Goal: Information Seeking & Learning: Learn about a topic

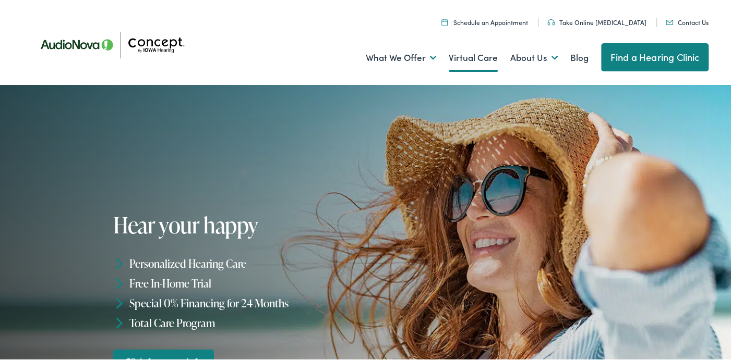
click at [460, 56] on link "Virtual Care" at bounding box center [473, 56] width 49 height 39
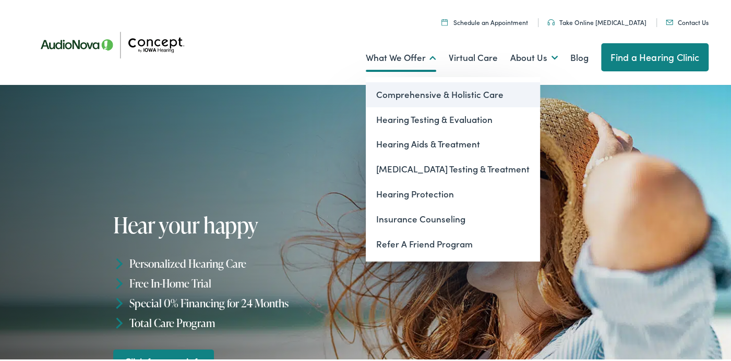
click at [390, 92] on link "Comprehensive & Holistic Care" at bounding box center [453, 93] width 174 height 25
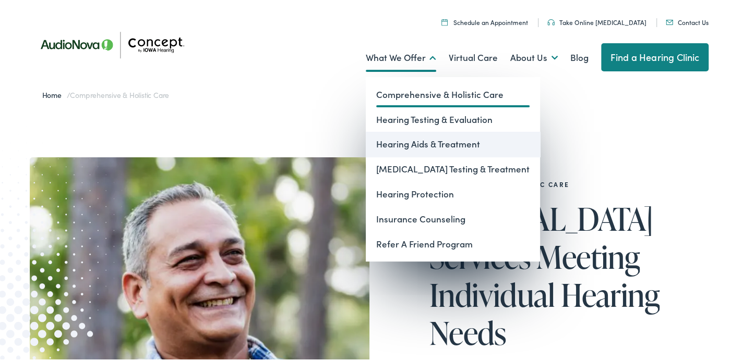
click at [393, 143] on link "Hearing Aids & Treatment" at bounding box center [453, 142] width 174 height 25
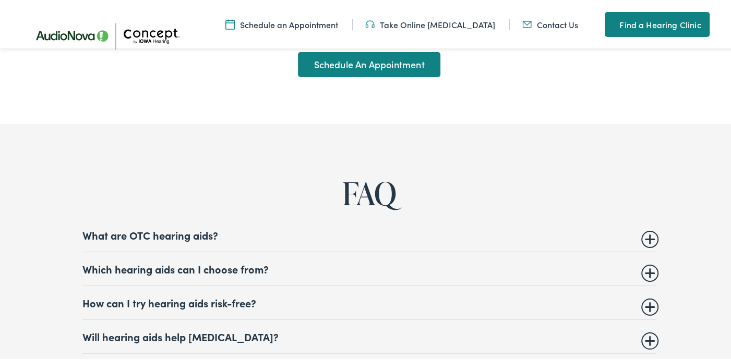
scroll to position [4590, 0]
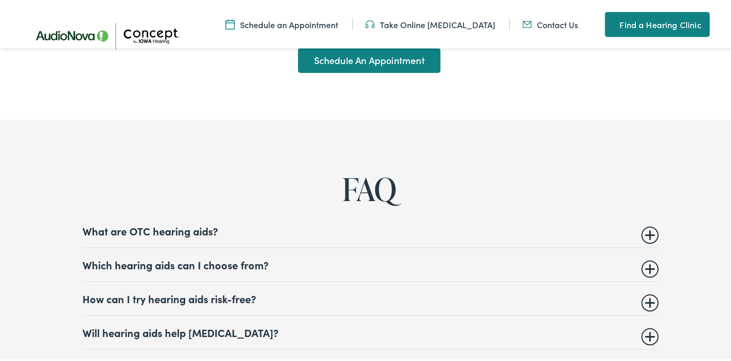
click at [174, 223] on summary "What are OTC hearing aids?" at bounding box center [369, 229] width 574 height 13
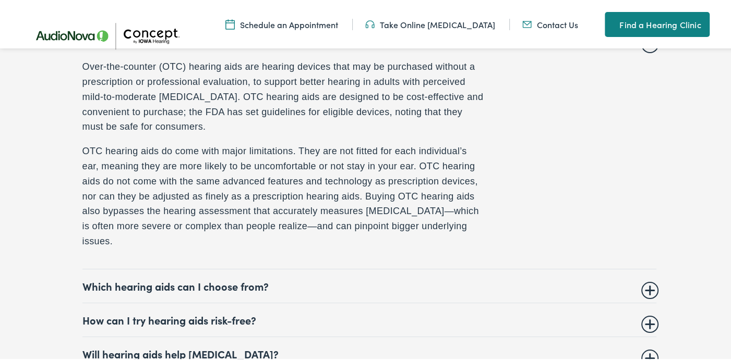
scroll to position [4799, 0]
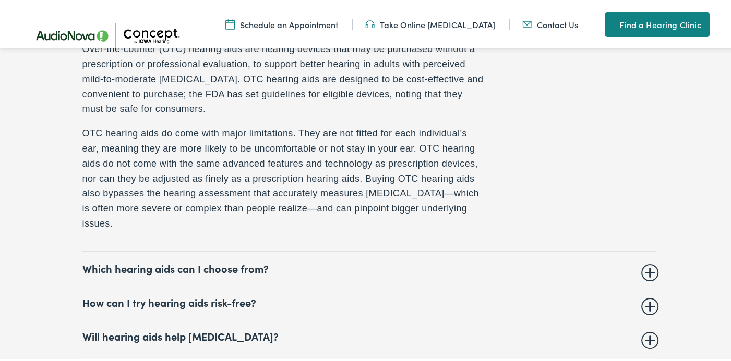
click at [223, 261] on summary "Which hearing aids can I choose from?" at bounding box center [369, 267] width 574 height 13
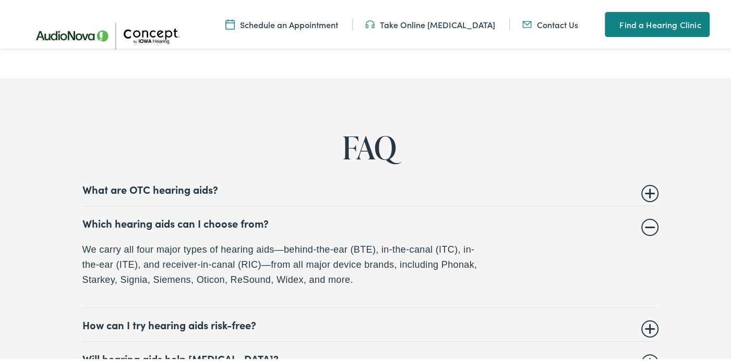
scroll to position [4733, 0]
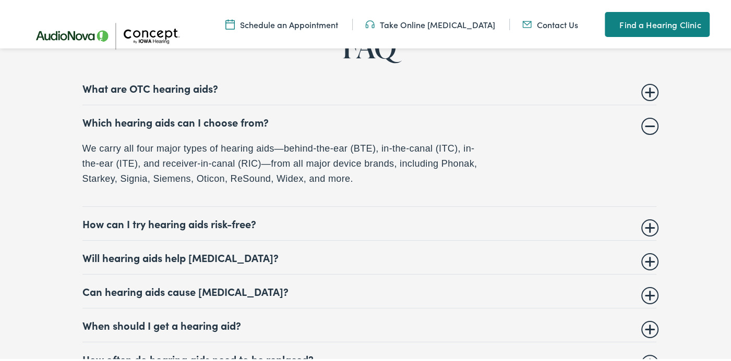
click at [205, 216] on summary "How can I try hearing aids risk-free?" at bounding box center [369, 222] width 574 height 13
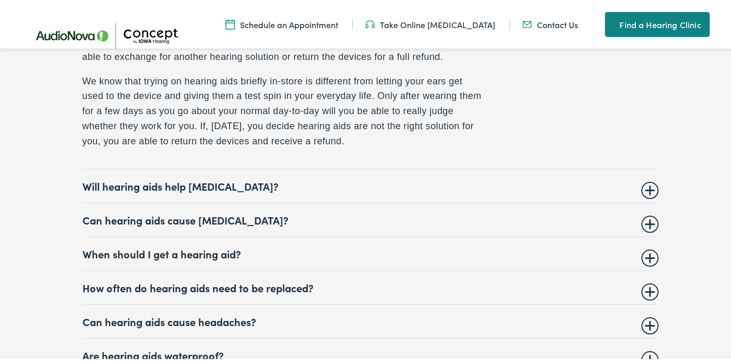
scroll to position [4890, 0]
click at [195, 280] on summary "How often do hearing aids need to be replaced?" at bounding box center [369, 286] width 574 height 13
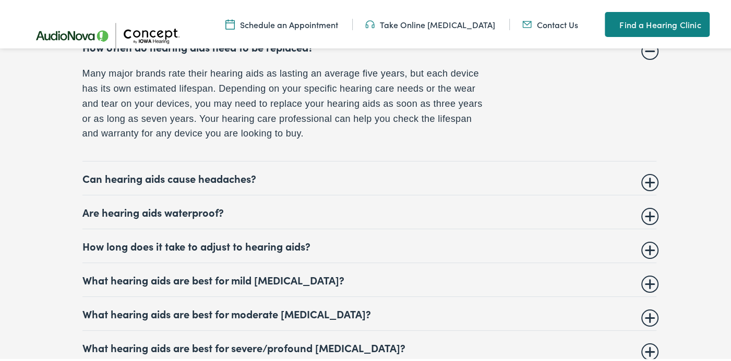
scroll to position [4981, 0]
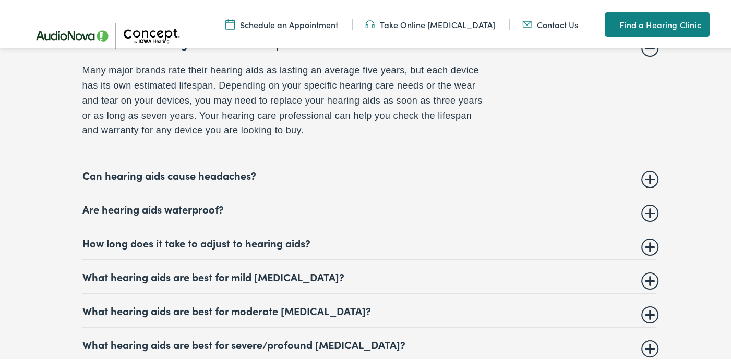
click at [298, 269] on summary "What hearing aids are best for mild [MEDICAL_DATA]?" at bounding box center [369, 275] width 574 height 13
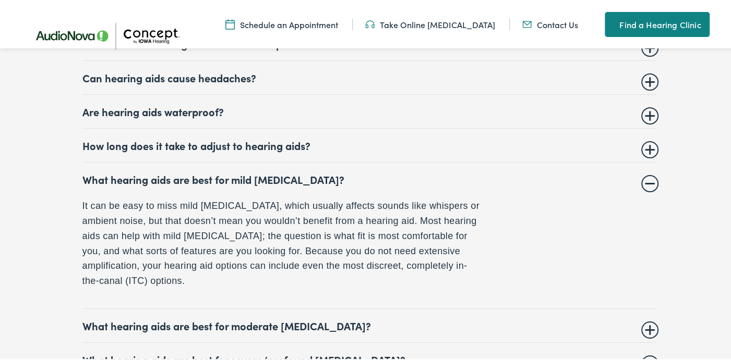
click at [300, 318] on summary "What hearing aids are best for moderate [MEDICAL_DATA]?" at bounding box center [369, 324] width 574 height 13
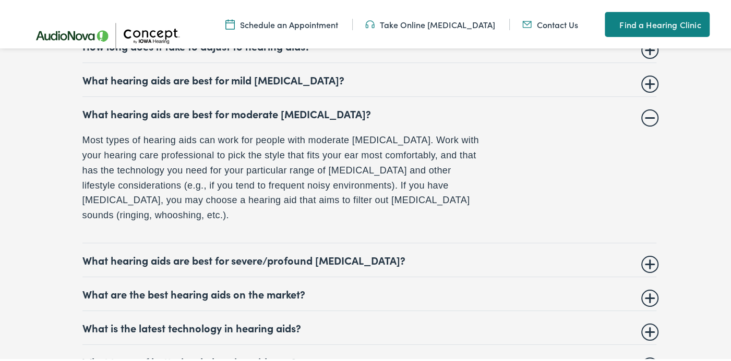
scroll to position [5085, 0]
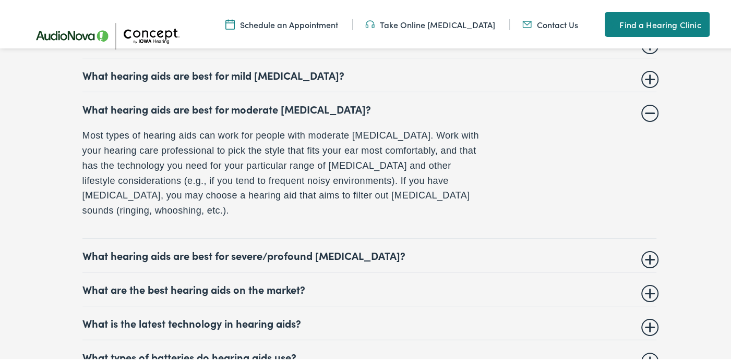
click at [284, 282] on summary "What are the best hearing aids on the market?" at bounding box center [369, 288] width 574 height 13
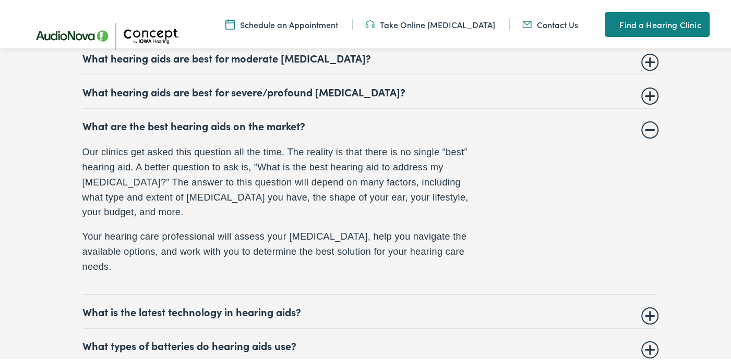
scroll to position [5137, 0]
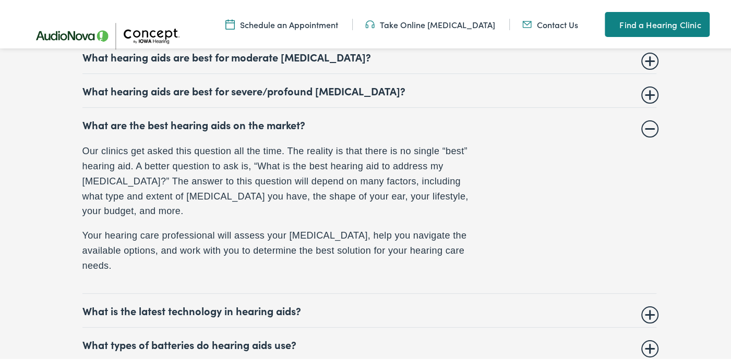
click at [279, 303] on summary "What is the latest technology in hearing aids?" at bounding box center [369, 309] width 574 height 13
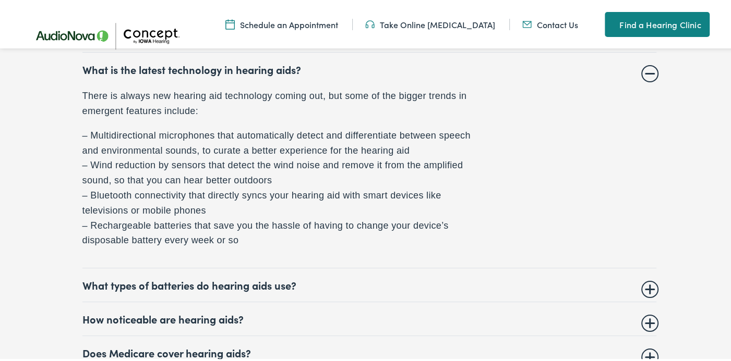
scroll to position [5294, 0]
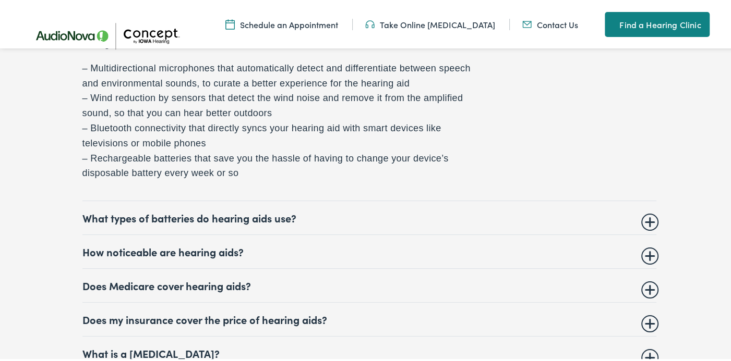
click at [219, 278] on summary "Does Medicare cover hearing aids?" at bounding box center [369, 284] width 574 height 13
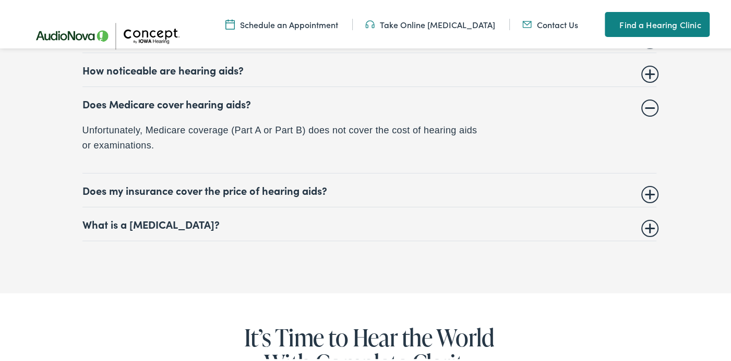
scroll to position [5281, 0]
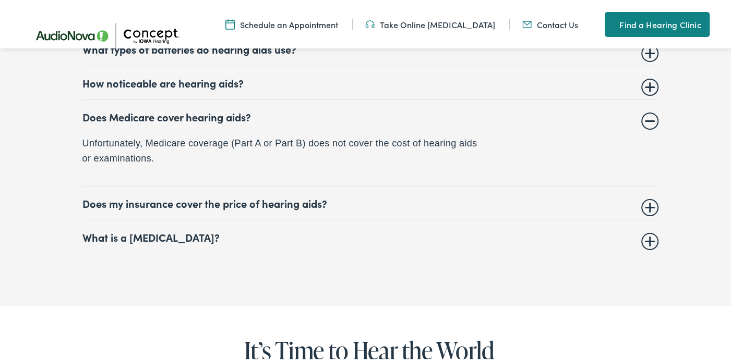
click at [280, 196] on summary "Does my insurance cover the price of hearing aids?" at bounding box center [369, 202] width 574 height 13
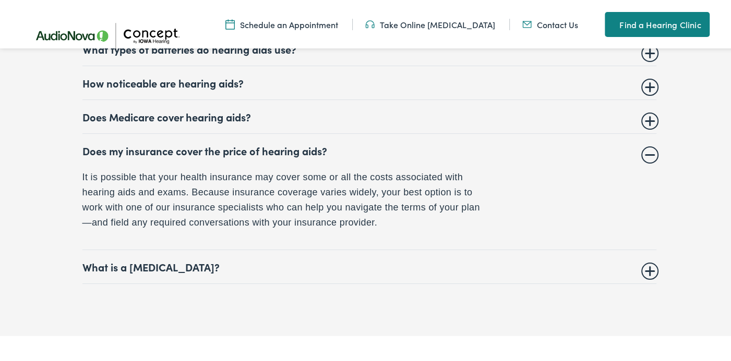
click at [117, 259] on summary "What is a [MEDICAL_DATA]?" at bounding box center [369, 265] width 574 height 13
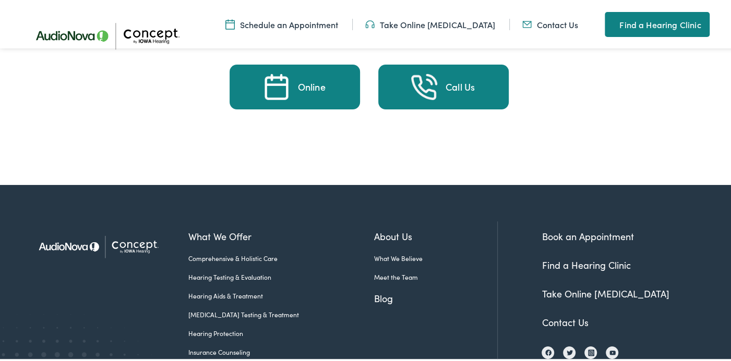
scroll to position [5959, 0]
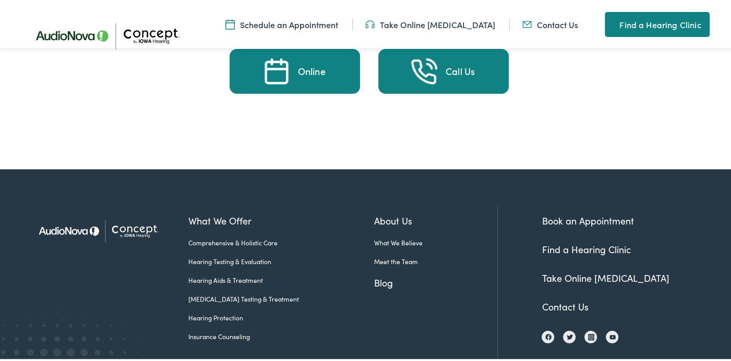
click at [378, 256] on link "Meet the Team" at bounding box center [436, 260] width 124 height 9
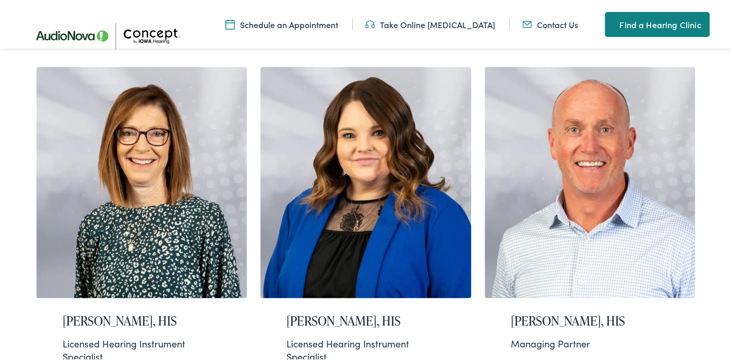
scroll to position [1095, 0]
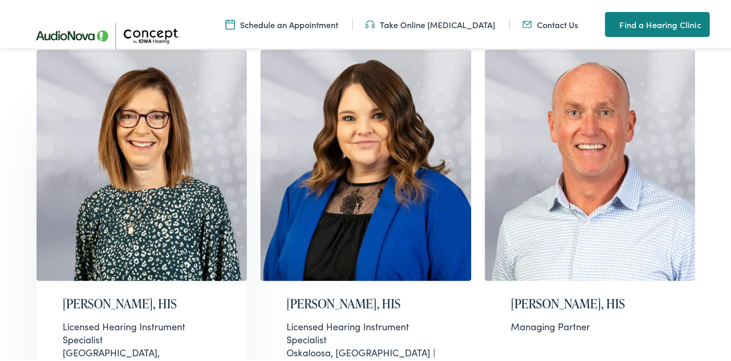
click at [113, 295] on h2 "Sandy Brune, HIS" at bounding box center [142, 302] width 159 height 15
